Goal: Transaction & Acquisition: Purchase product/service

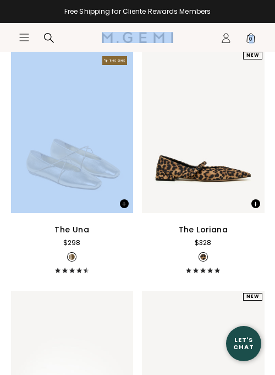
drag, startPoint x: 174, startPoint y: 39, endPoint x: 126, endPoint y: 184, distance: 152.5
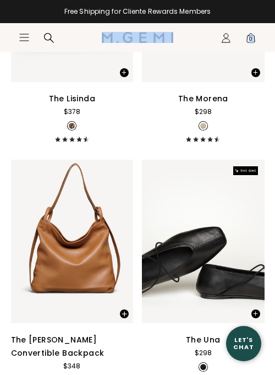
scroll to position [616, 0]
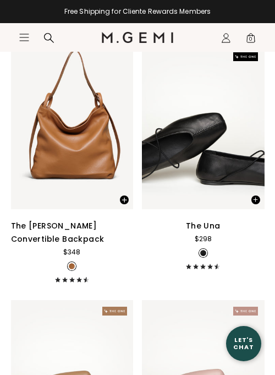
click at [23, 43] on nav "Icons/20x20/hamburger@2x Women Shop All Shoes New Arrivals Bestsellers Essentia…" at bounding box center [60, 37] width 83 height 29
click at [23, 38] on icon "Icons/20x20/hamburger@2x" at bounding box center [24, 37] width 11 height 11
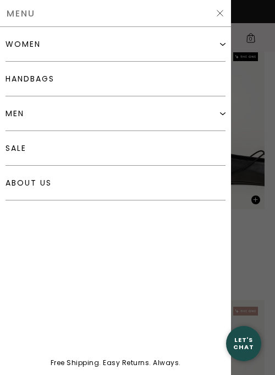
click at [27, 40] on div "women" at bounding box center [22, 44] width 35 height 9
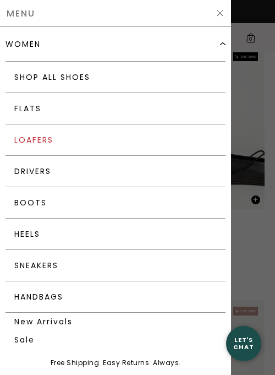
click at [46, 139] on link "Loafers" at bounding box center [115, 139] width 220 height 31
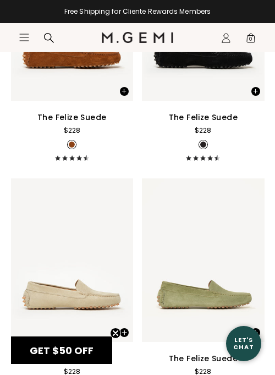
scroll to position [2795, 0]
